Goal: Transaction & Acquisition: Purchase product/service

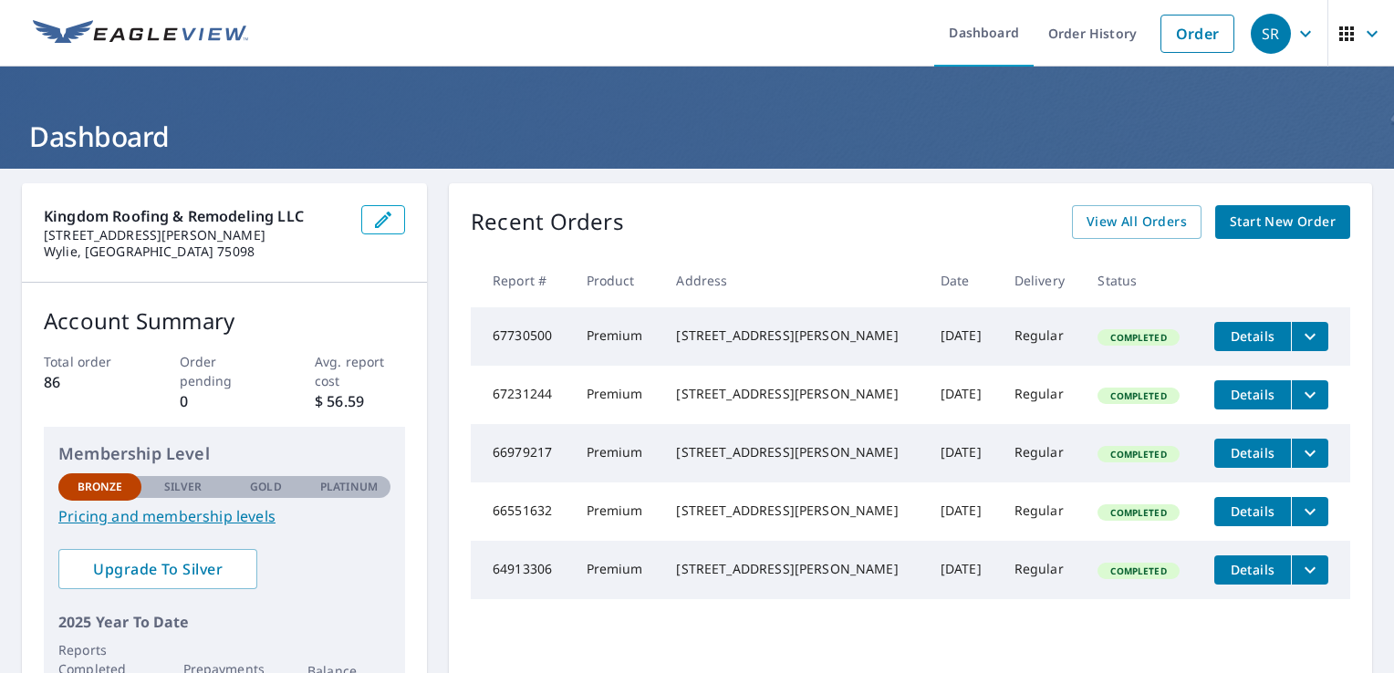
click at [1247, 218] on span "Start New Order" at bounding box center [1283, 222] width 106 height 23
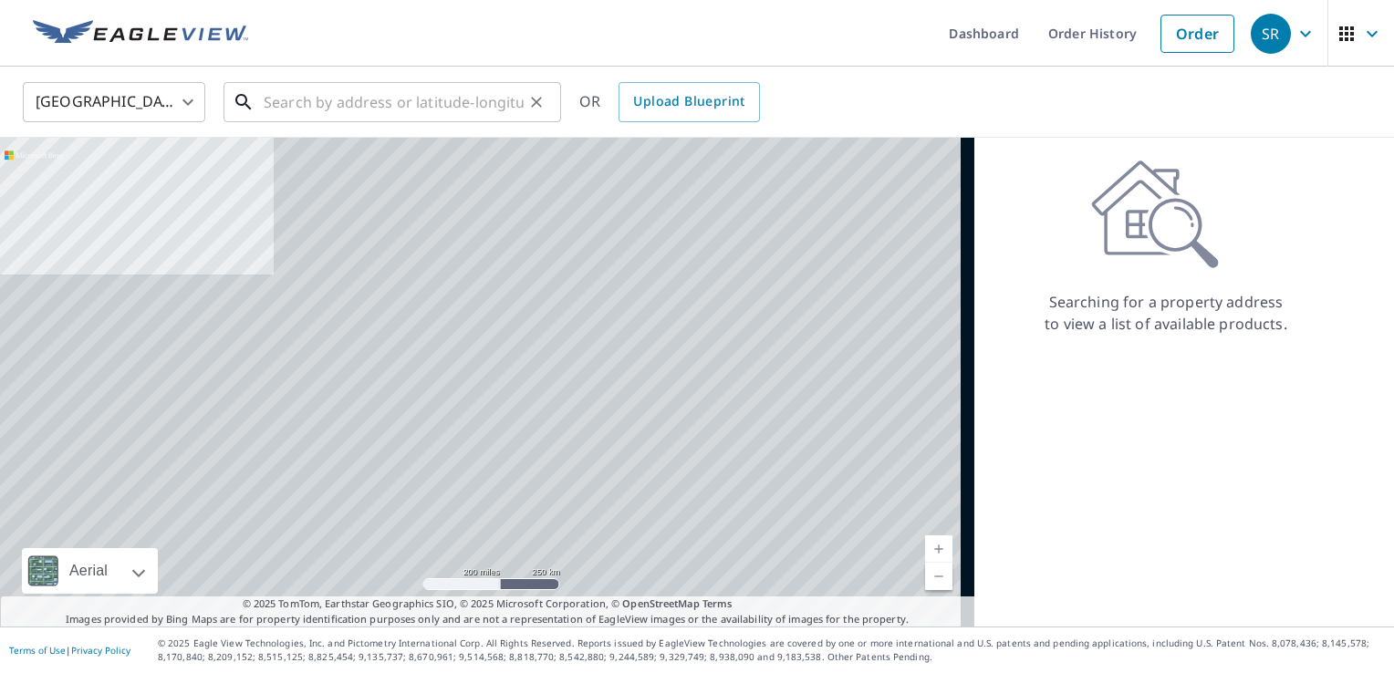
click at [386, 105] on input "text" at bounding box center [394, 102] width 260 height 51
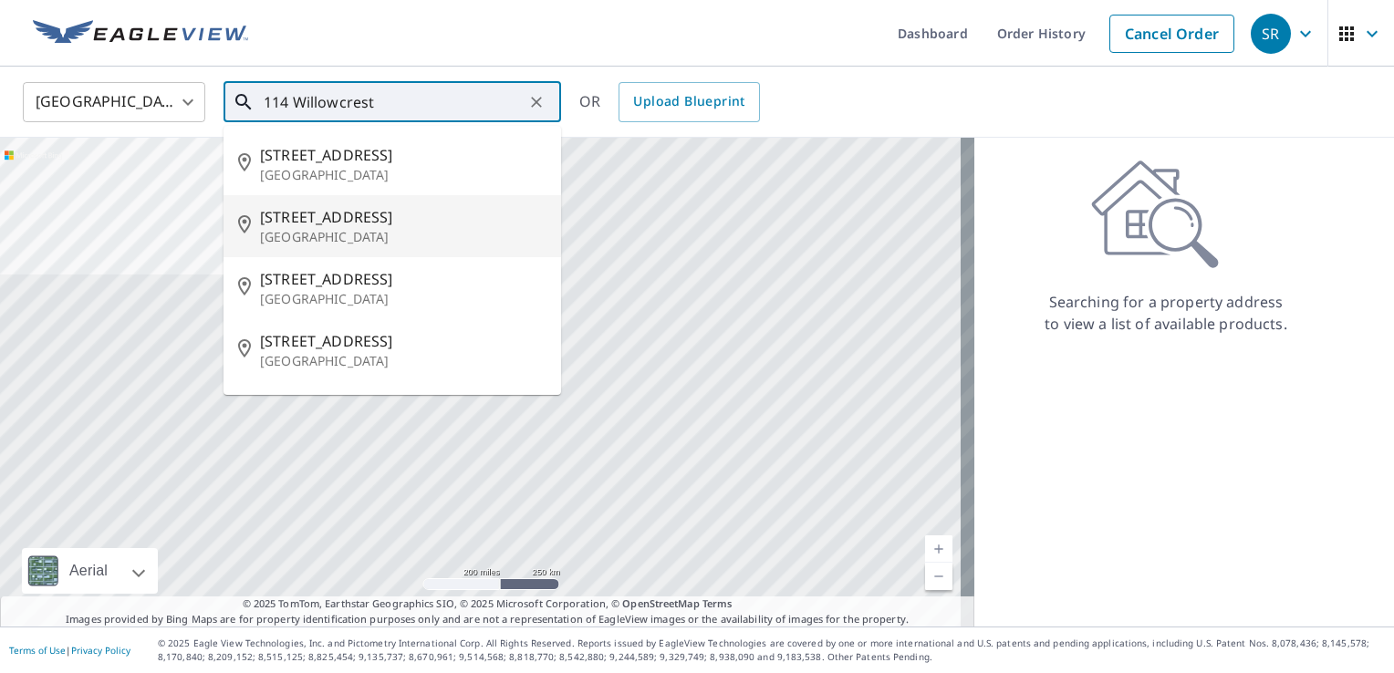
click at [376, 217] on span "[STREET_ADDRESS]" at bounding box center [403, 217] width 287 height 22
type input "[STREET_ADDRESS][PERSON_NAME]"
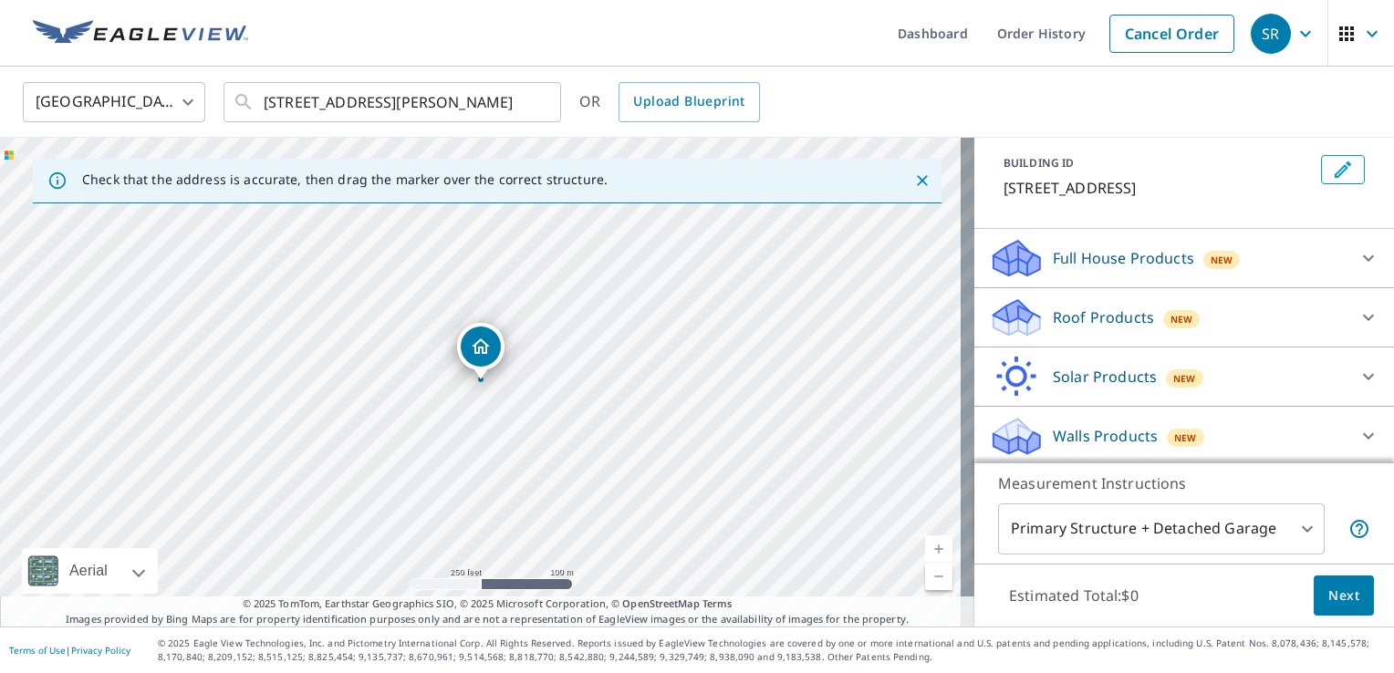
scroll to position [99, 0]
click at [1213, 319] on div "Roof Products New" at bounding box center [1168, 316] width 358 height 43
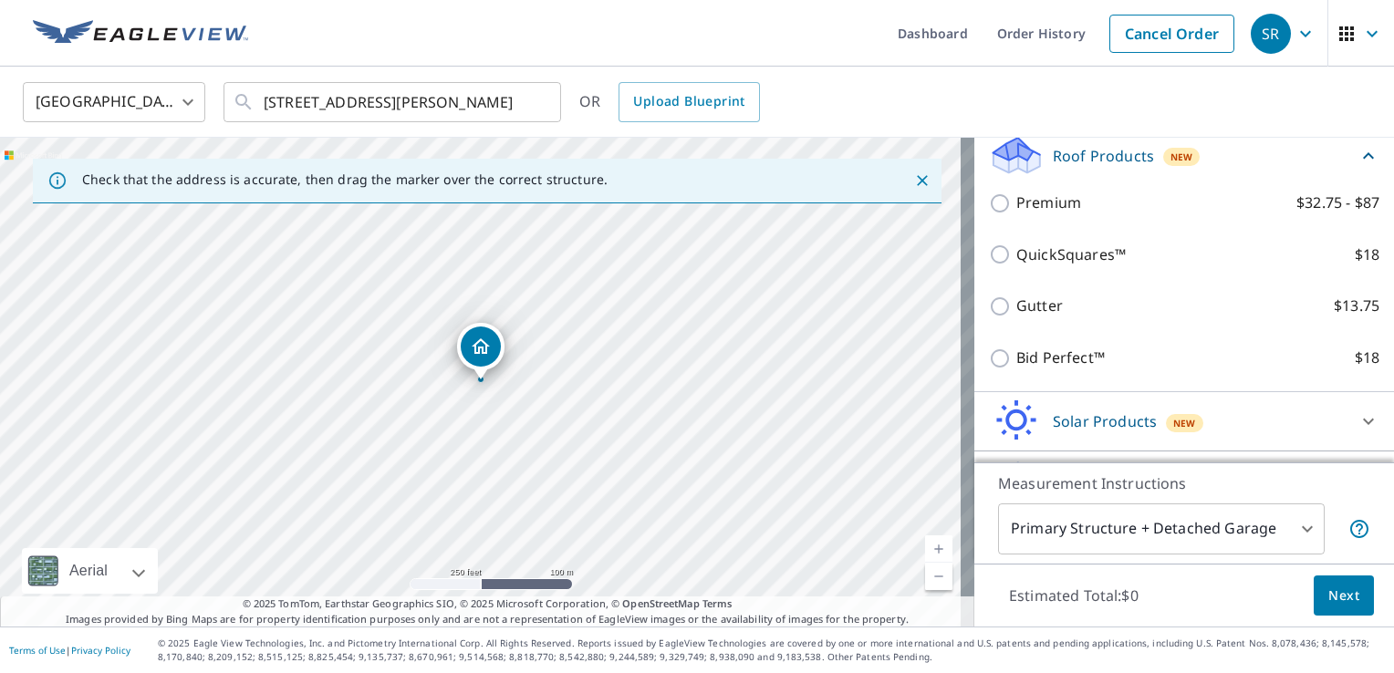
scroll to position [260, 0]
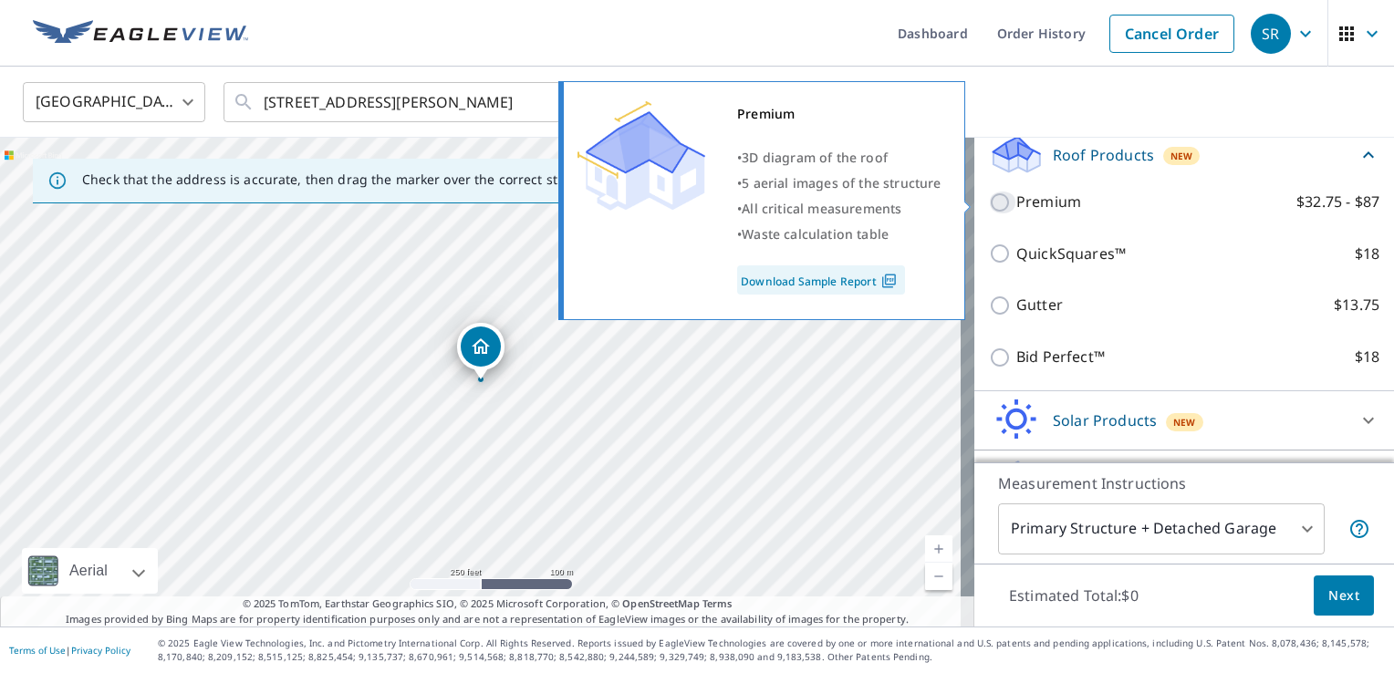
click at [989, 200] on input "Premium $32.75 - $87" at bounding box center [1002, 203] width 27 height 22
checkbox input "true"
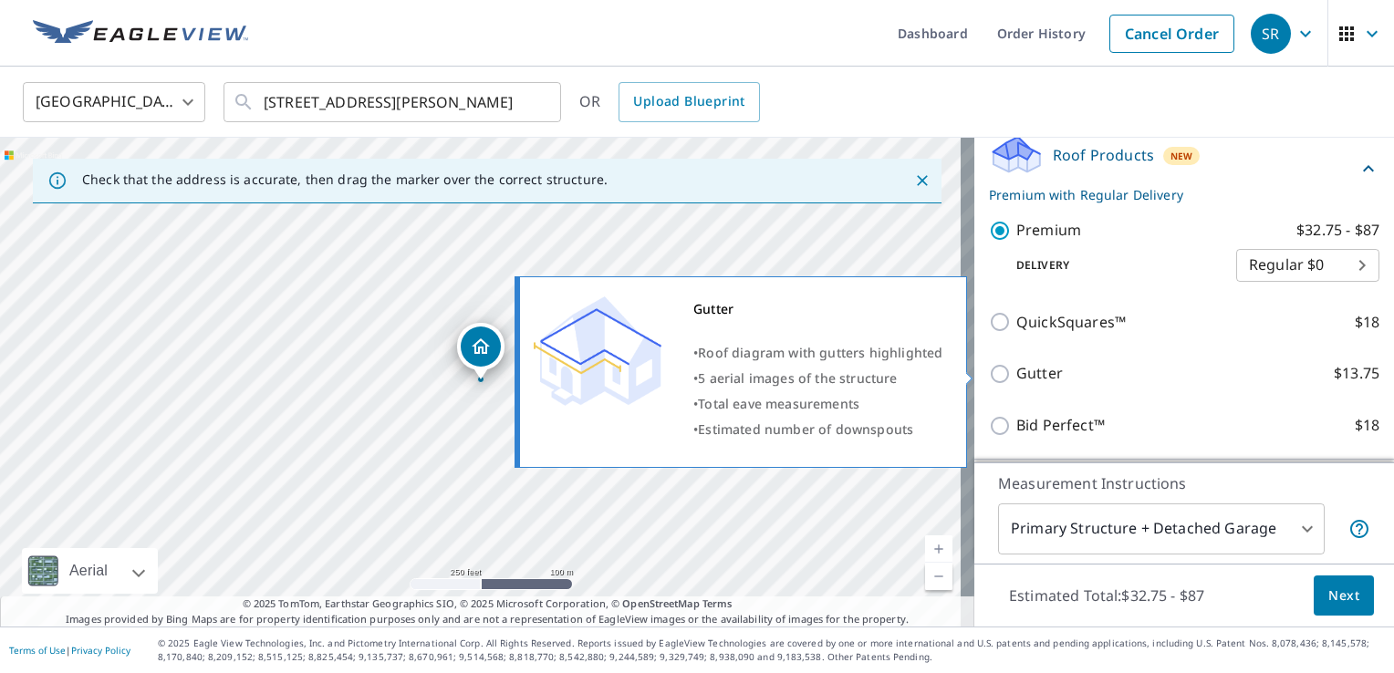
scroll to position [373, 0]
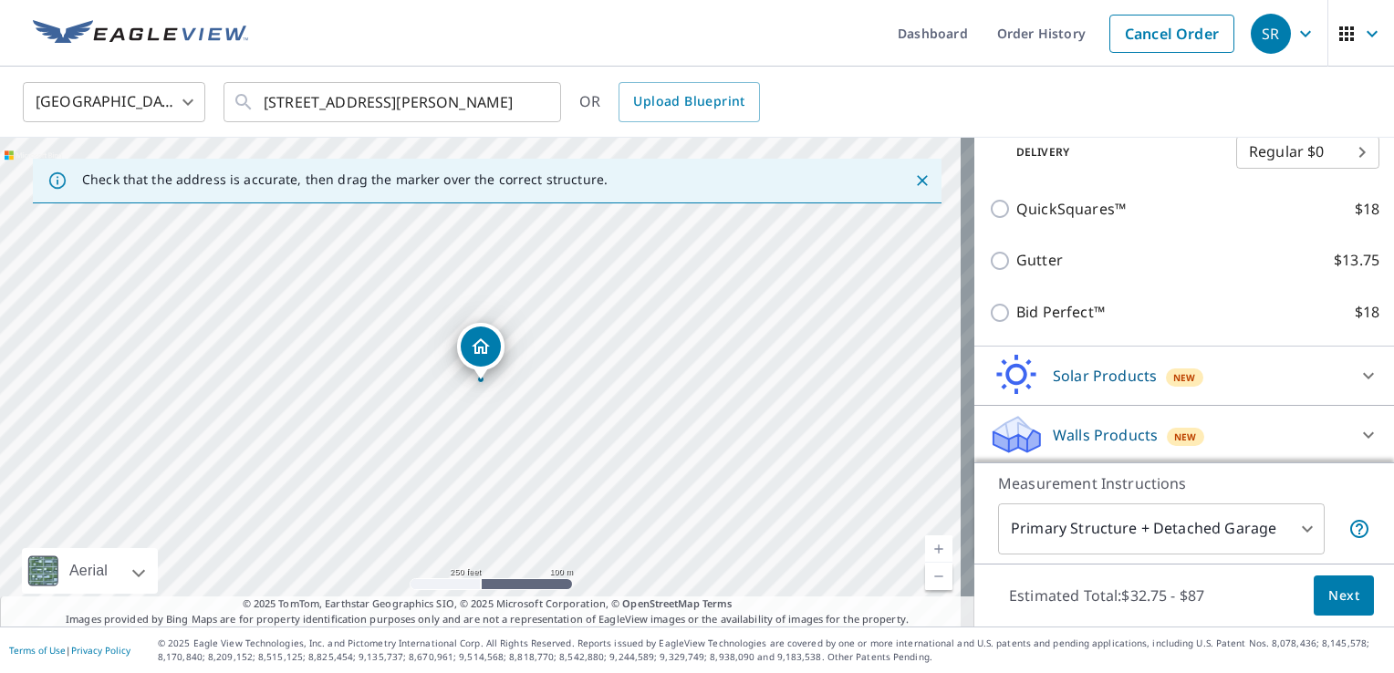
click at [1340, 600] on span "Next" at bounding box center [1344, 596] width 31 height 23
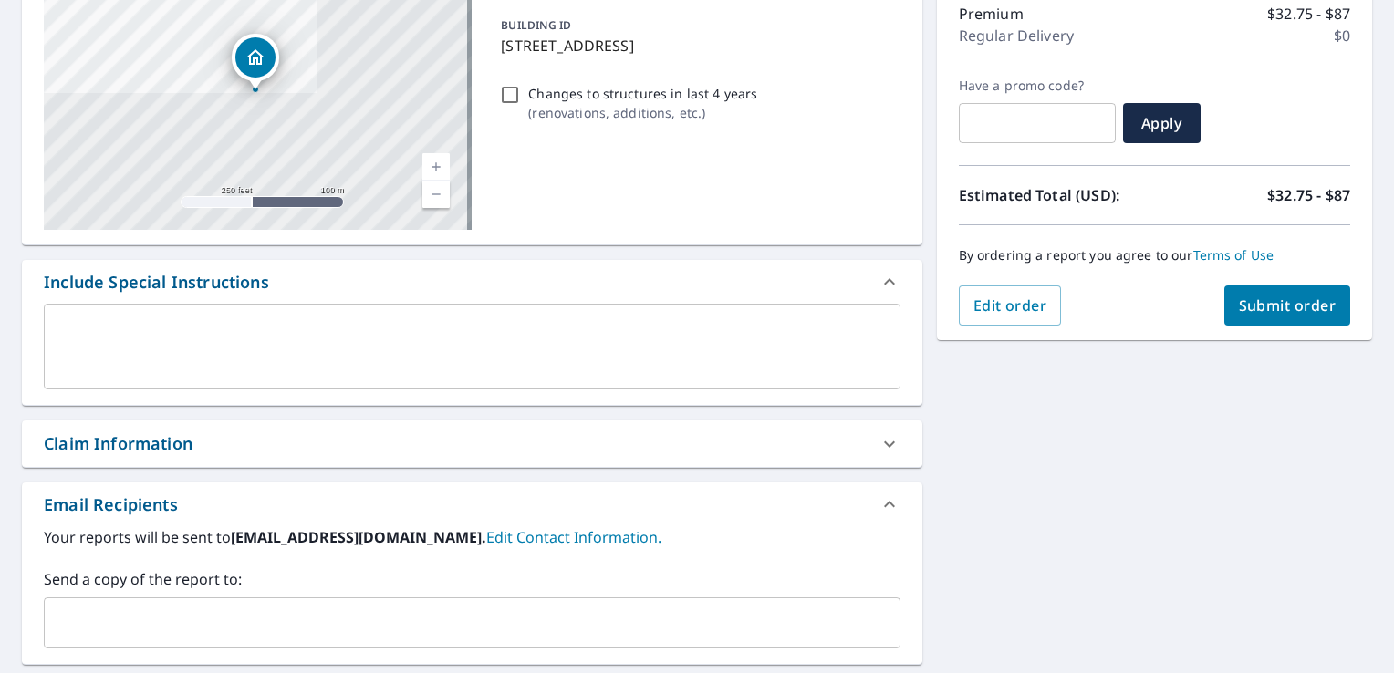
scroll to position [248, 0]
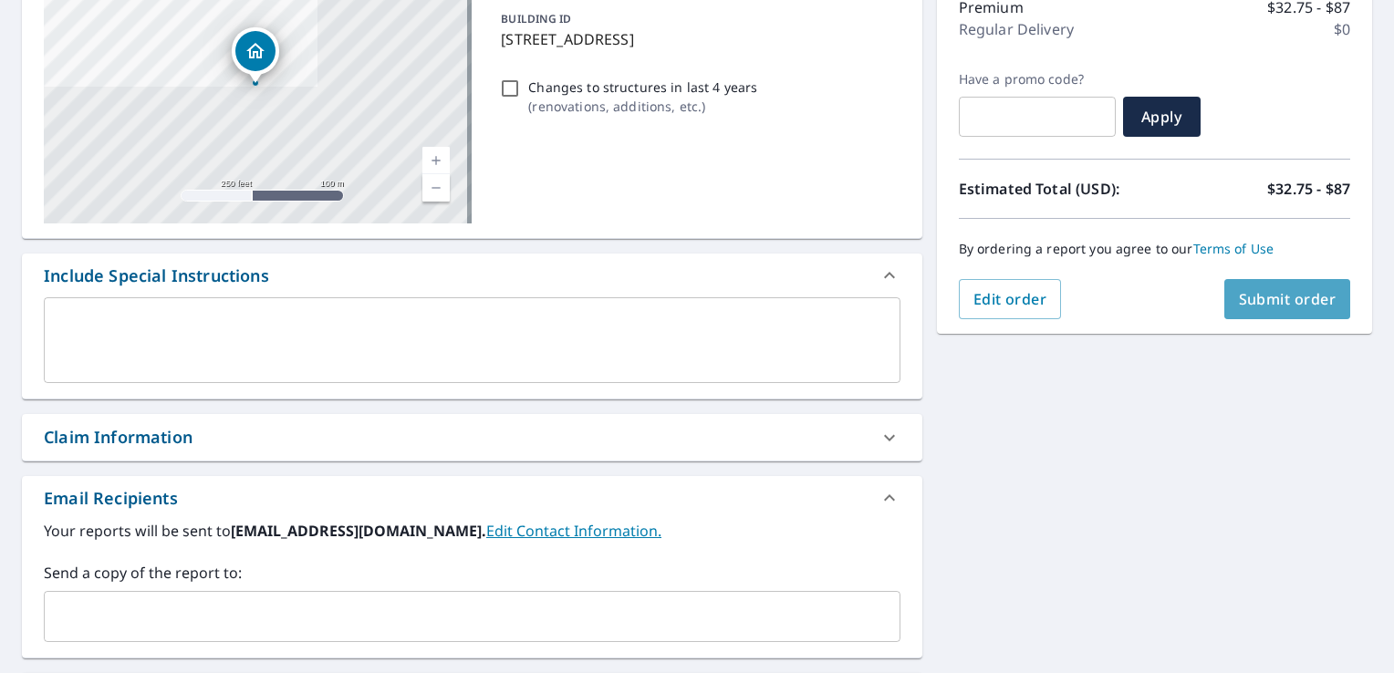
click at [1269, 298] on span "Submit order" at bounding box center [1288, 299] width 98 height 20
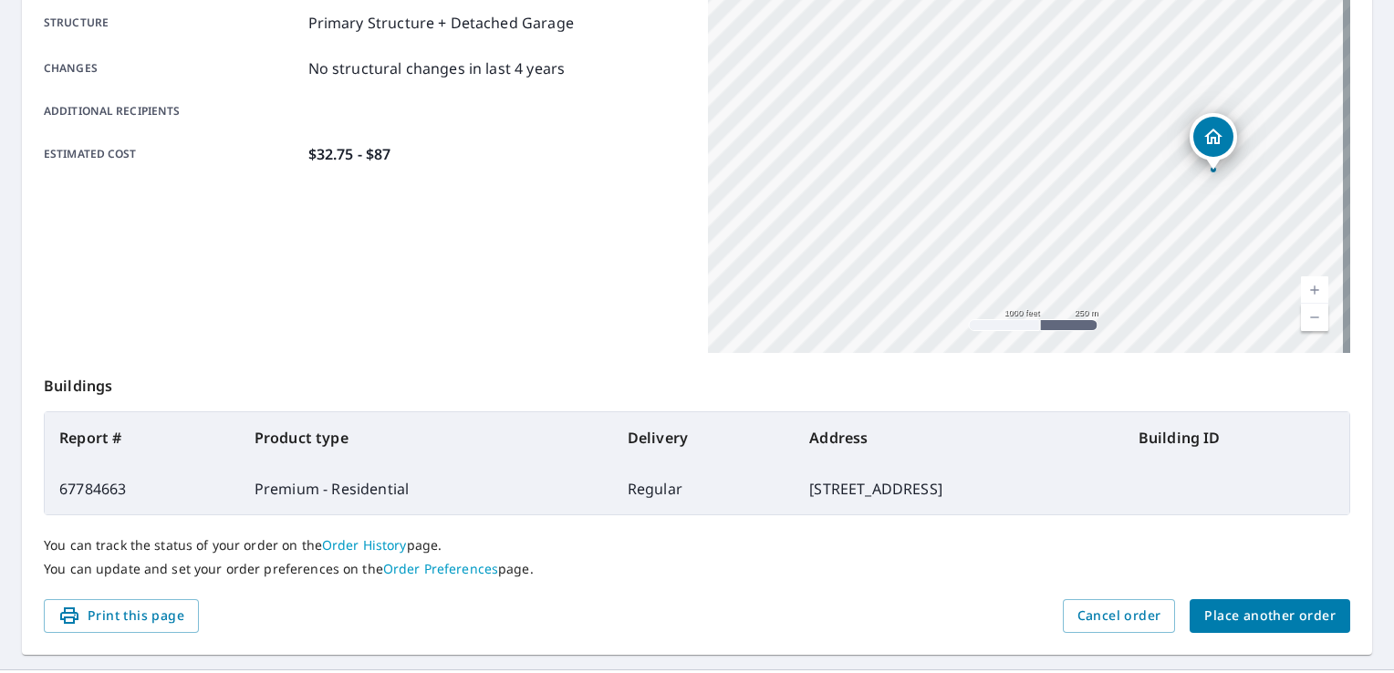
scroll to position [399, 0]
